Goal: Task Accomplishment & Management: Manage account settings

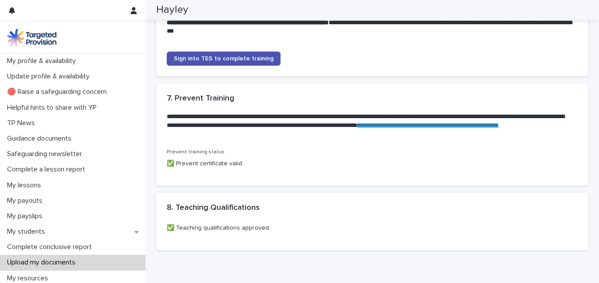
scroll to position [926, 0]
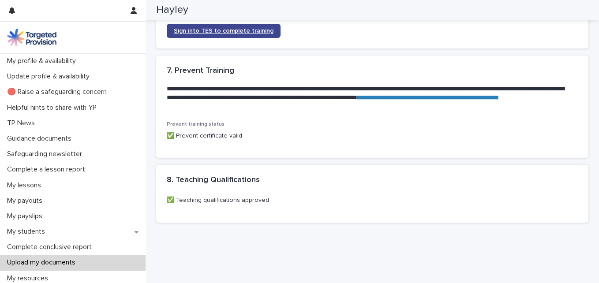
click at [220, 34] on span "Sign into TES to complete training" at bounding box center [224, 31] width 100 height 6
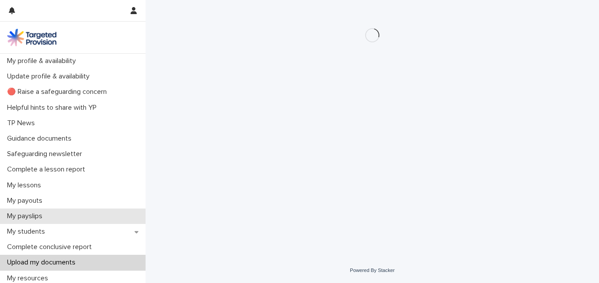
scroll to position [132, 0]
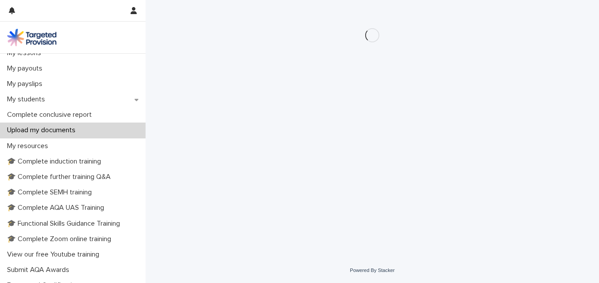
click at [63, 130] on p "Upload my documents" at bounding box center [43, 130] width 79 height 8
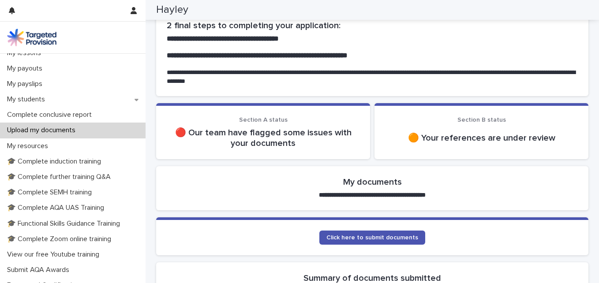
scroll to position [44, 0]
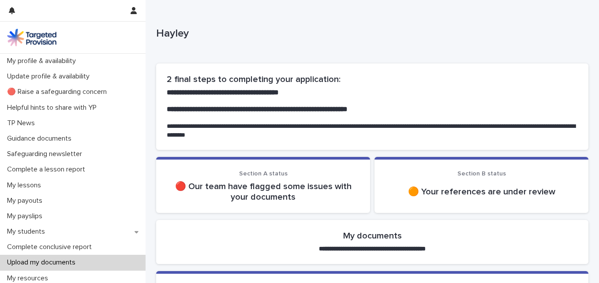
scroll to position [88, 0]
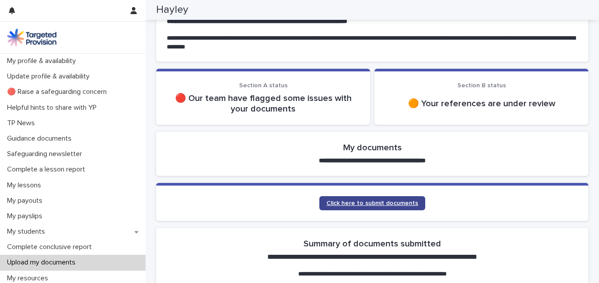
click at [353, 201] on span "Click here to submit documents" at bounding box center [372, 203] width 92 height 6
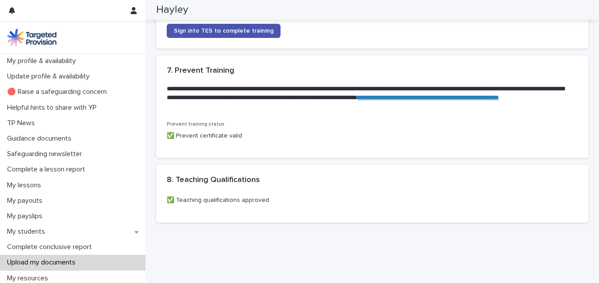
scroll to position [951, 0]
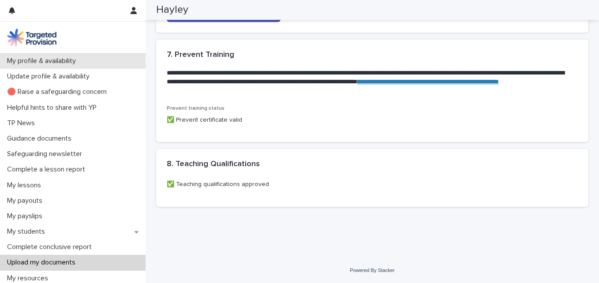
click at [33, 62] on p "My profile & availability" at bounding box center [43, 61] width 79 height 8
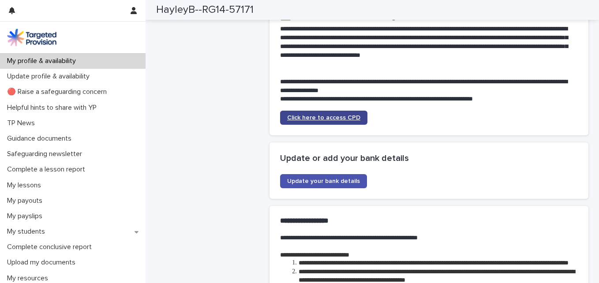
scroll to position [1853, 0]
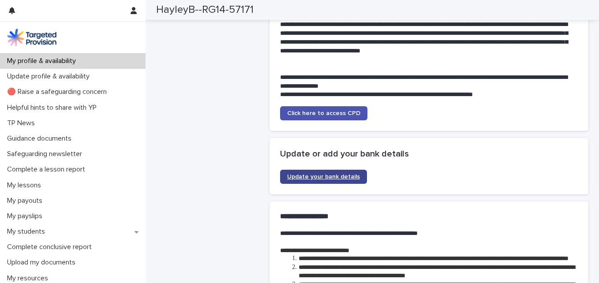
click at [323, 180] on span "Update your bank details" at bounding box center [323, 177] width 73 height 6
